Goal: Information Seeking & Learning: Understand process/instructions

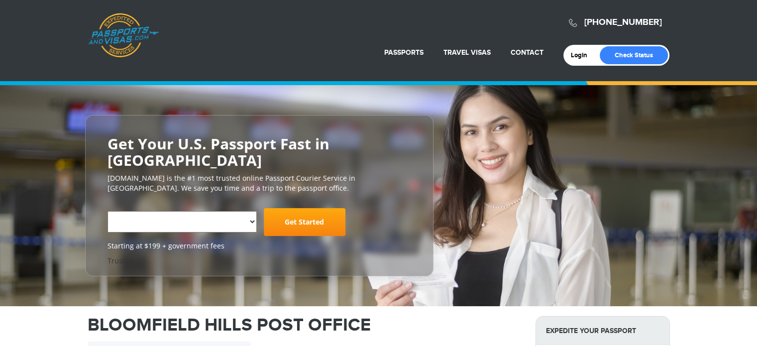
select select "**********"
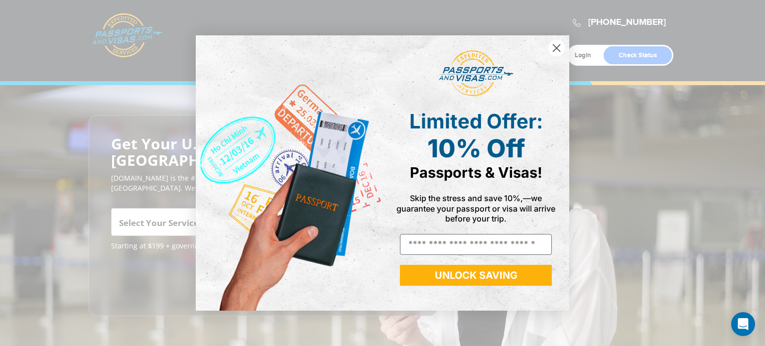
click at [559, 50] on circle "Close dialog" at bounding box center [556, 48] width 16 height 16
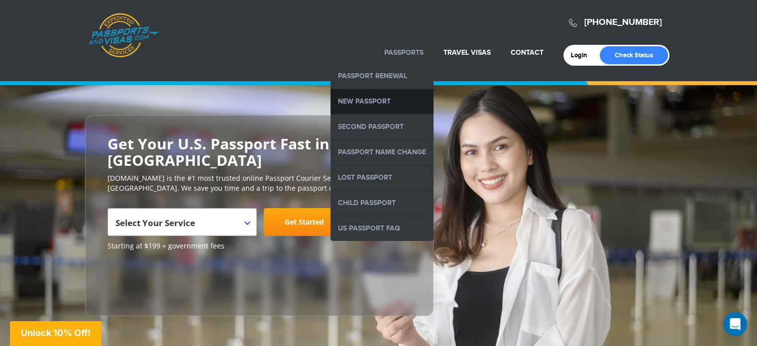
click at [395, 100] on link "New Passport" at bounding box center [382, 101] width 103 height 25
